Goal: Navigation & Orientation: Go to known website

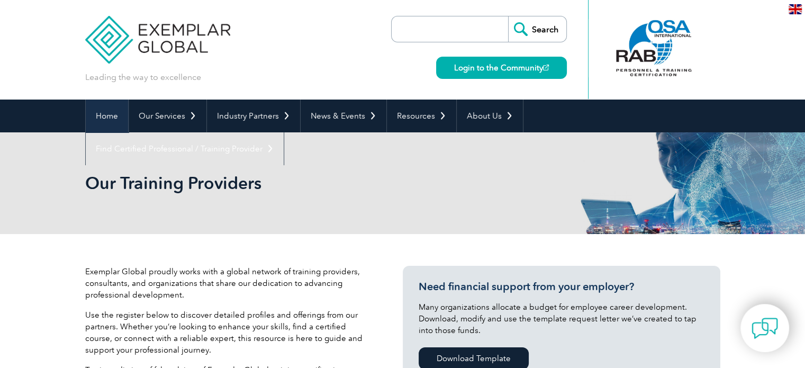
click at [106, 118] on link "Home" at bounding box center [107, 115] width 42 height 33
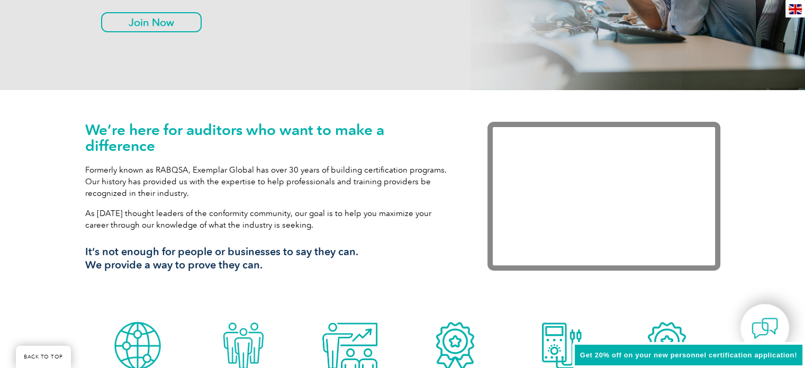
scroll to position [317, 0]
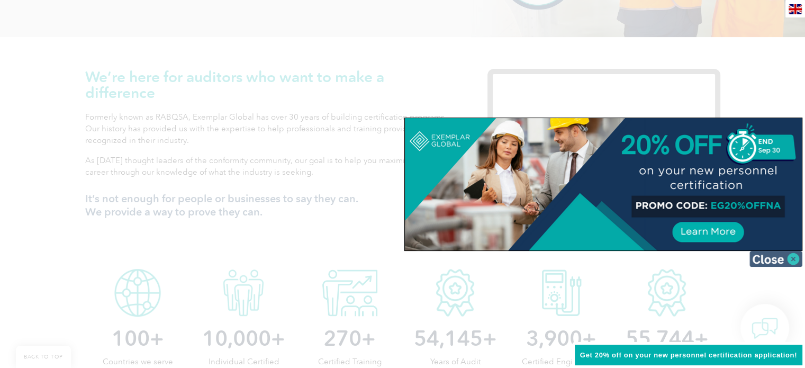
click at [766, 260] on img at bounding box center [775, 259] width 53 height 16
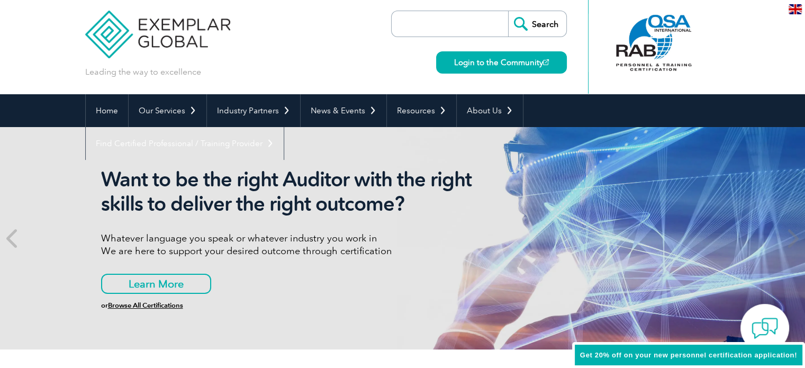
scroll to position [0, 0]
